Goal: Communication & Community: Connect with others

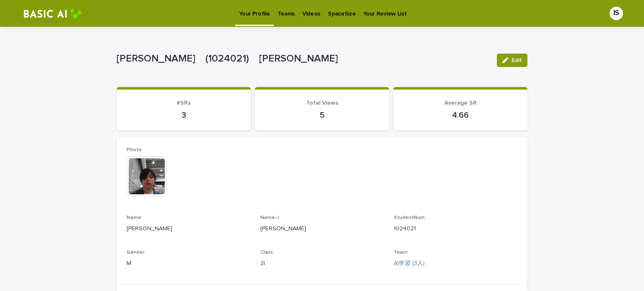
click at [309, 13] on p "Videos" at bounding box center [311, 9] width 18 height 18
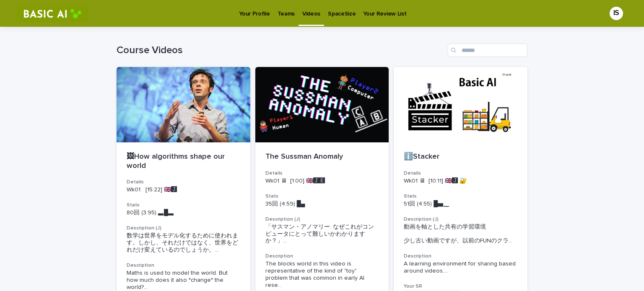
click at [287, 17] on p "Teams" at bounding box center [285, 9] width 17 height 18
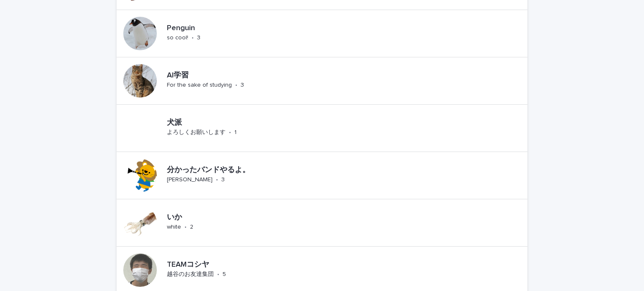
scroll to position [293, 0]
click at [246, 134] on div "犬派 よろしくお願いします • 1" at bounding box center [208, 129] width 91 height 26
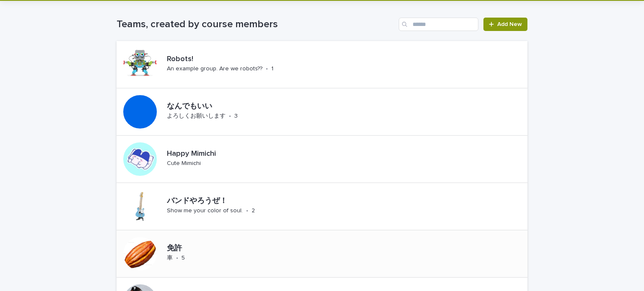
scroll to position [126, 0]
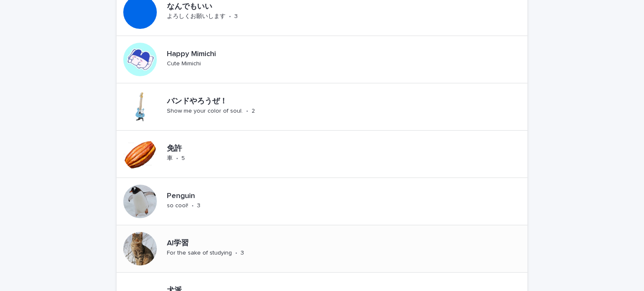
click at [226, 236] on div "AI学習 For the sake of studying • 3" at bounding box center [216, 249] width 106 height 26
